Goal: Information Seeking & Learning: Compare options

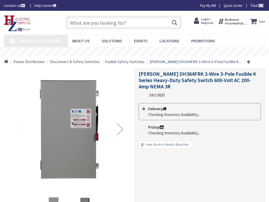
type input "[PERSON_NAME][GEOGRAPHIC_DATA], [STREET_ADDRESS]"
